Goal: Task Accomplishment & Management: Use online tool/utility

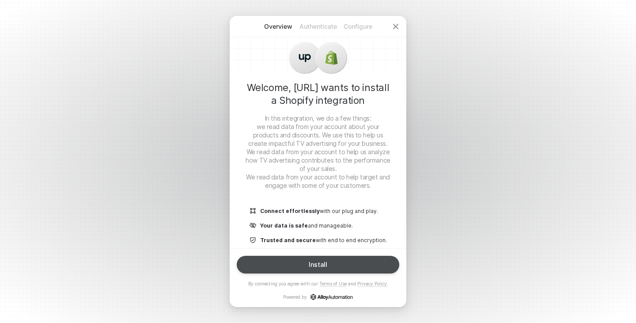
click at [309, 261] on button "Install" at bounding box center [318, 265] width 163 height 18
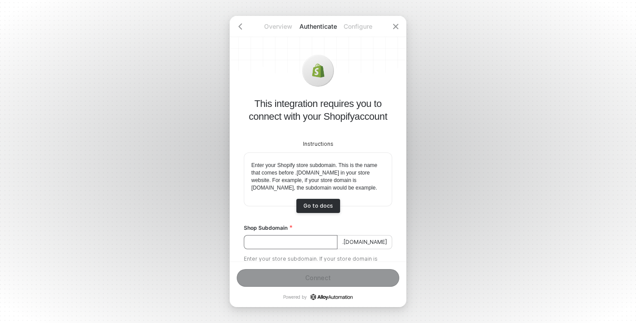
click at [291, 249] on input "Shop Subdomain" at bounding box center [291, 242] width 94 height 14
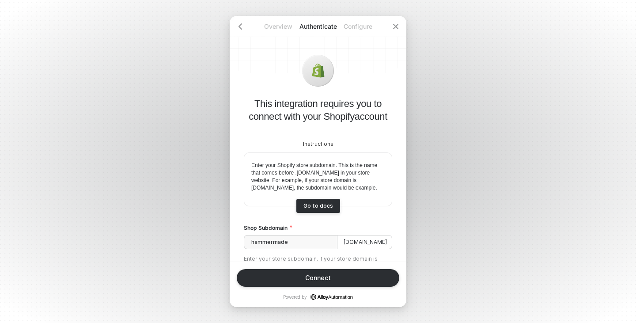
click at [355, 226] on div "Instructions Enter your Shopify store subdomain. This is the name that comes be…" at bounding box center [318, 200] width 148 height 154
click at [272, 249] on input "hammermade" at bounding box center [291, 242] width 94 height 14
drag, startPoint x: 272, startPoint y: 250, endPoint x: 277, endPoint y: 253, distance: 5.7
click at [277, 249] on input "hammermade" at bounding box center [291, 242] width 94 height 14
click at [272, 249] on input "hammermade" at bounding box center [291, 242] width 94 height 14
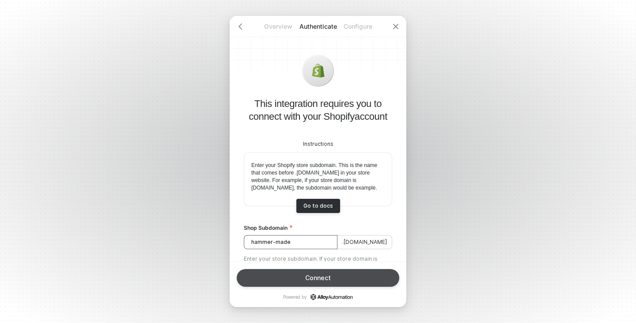
type input "hammer-made"
click at [314, 275] on div "Connect" at bounding box center [318, 277] width 26 height 7
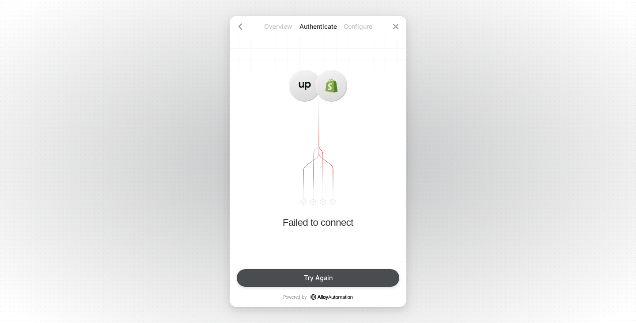
click at [321, 280] on div "Try Again" at bounding box center [318, 277] width 29 height 7
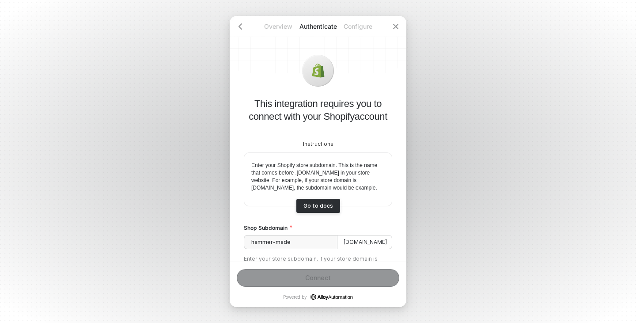
click at [343, 235] on div "Shop Subdomain" at bounding box center [318, 229] width 148 height 11
click at [287, 249] on input "hammer-made" at bounding box center [291, 242] width 94 height 14
click at [291, 249] on input "hammer-made" at bounding box center [291, 242] width 94 height 14
click at [310, 209] on div "Go to docs" at bounding box center [318, 205] width 30 height 7
click at [393, 25] on icon "icon-close" at bounding box center [395, 26] width 5 height 5
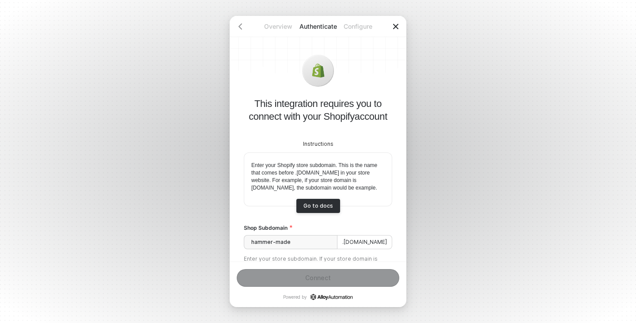
click at [395, 23] on icon "icon-close" at bounding box center [395, 26] width 7 height 7
